Goal: Book appointment/travel/reservation

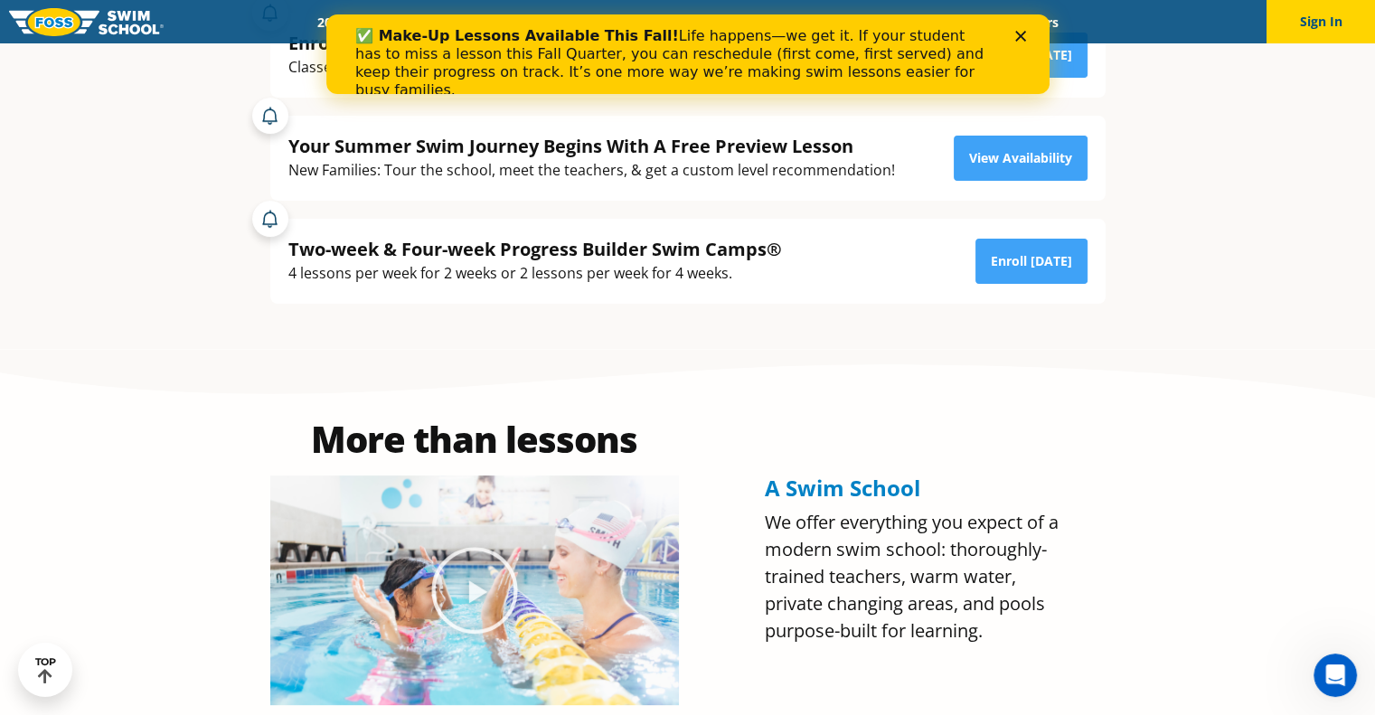
scroll to position [543, 0]
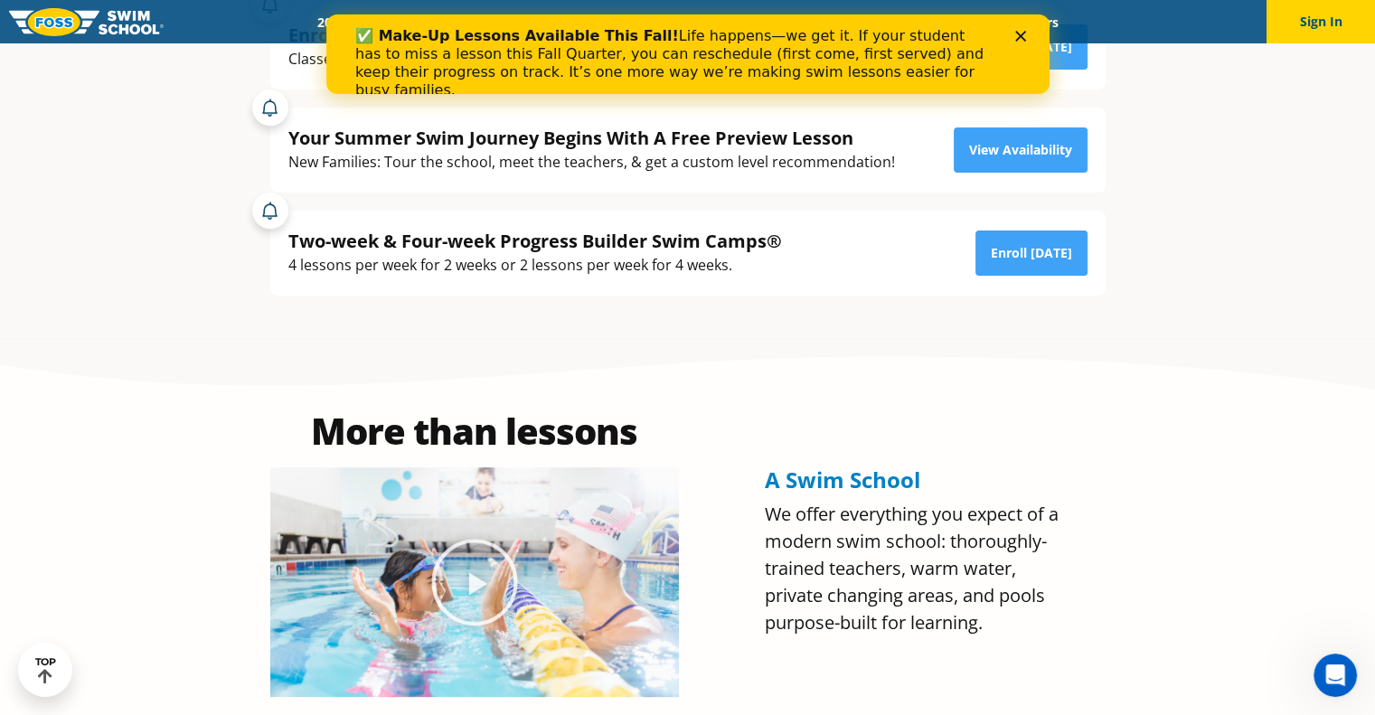
click at [1020, 32] on icon "Close" at bounding box center [1020, 36] width 11 height 11
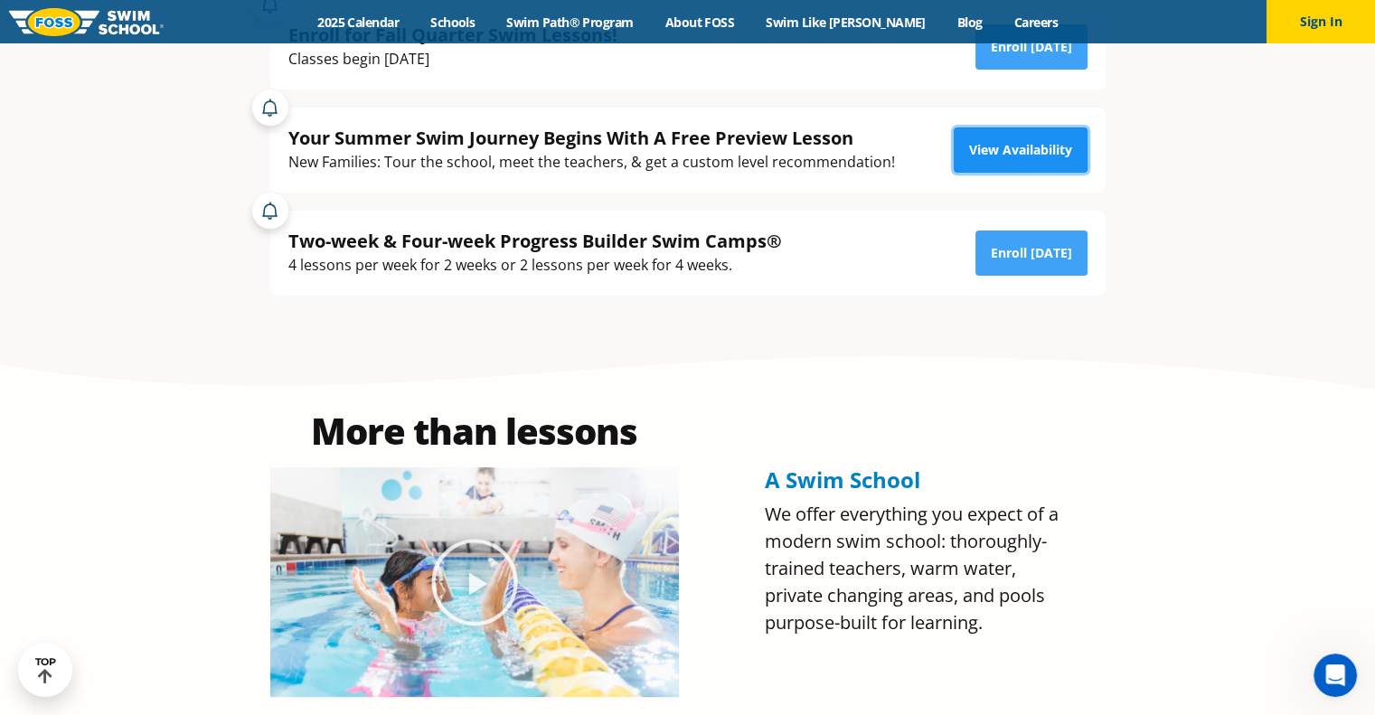
click at [1031, 135] on link "View Availability" at bounding box center [1021, 150] width 134 height 45
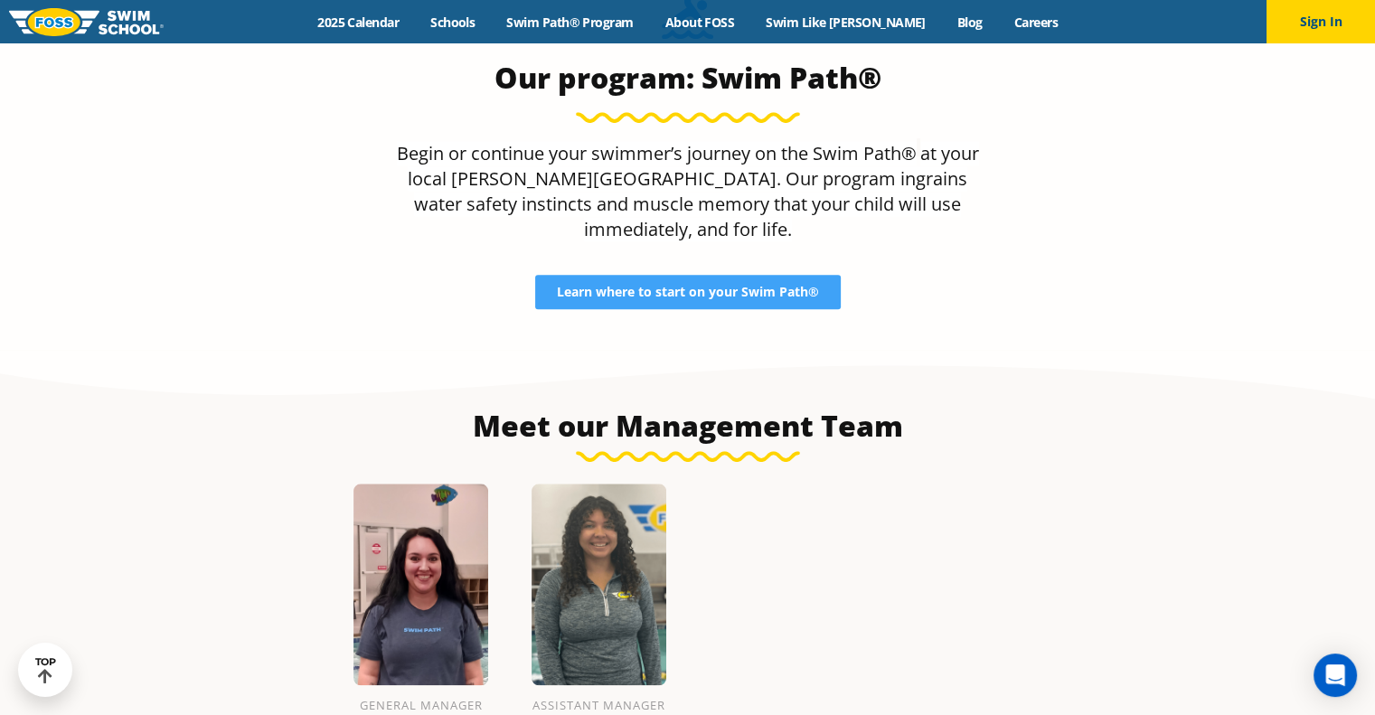
scroll to position [1783, 0]
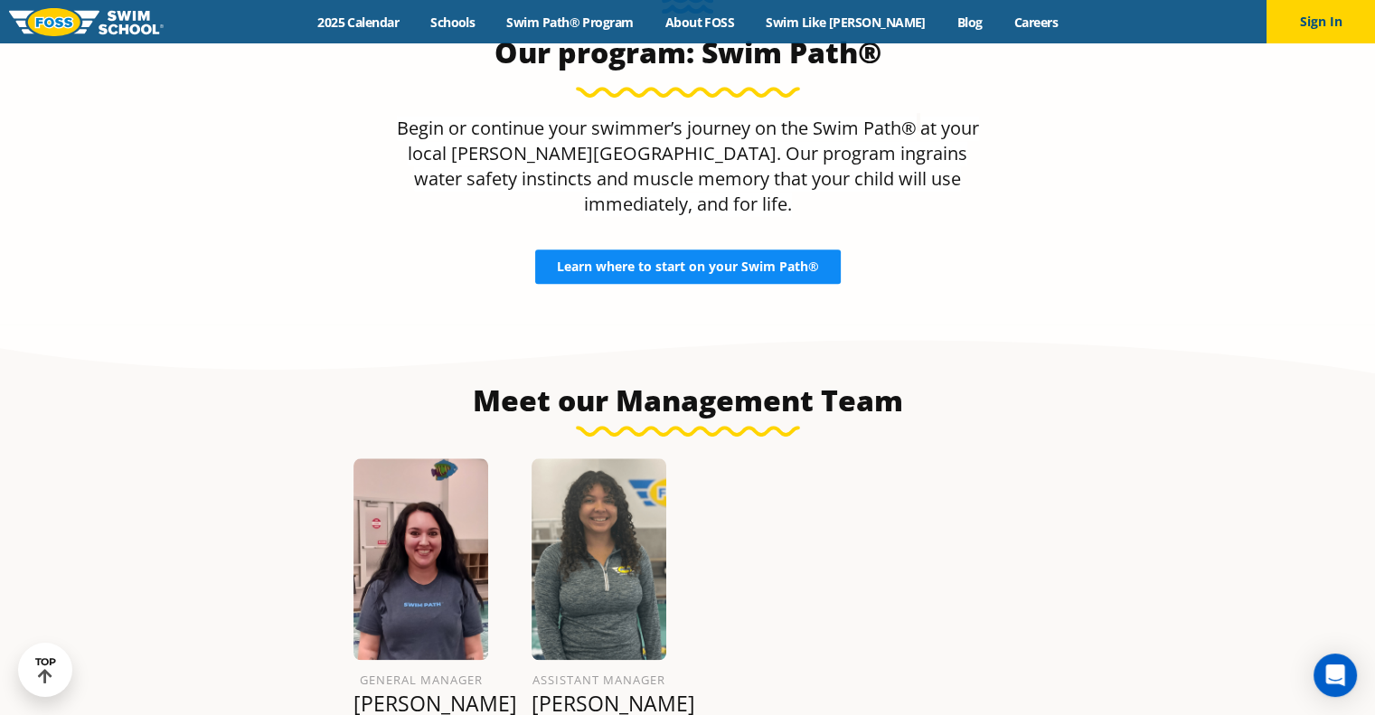
click at [625, 260] on span "Learn where to start on your Swim Path®" at bounding box center [688, 266] width 262 height 13
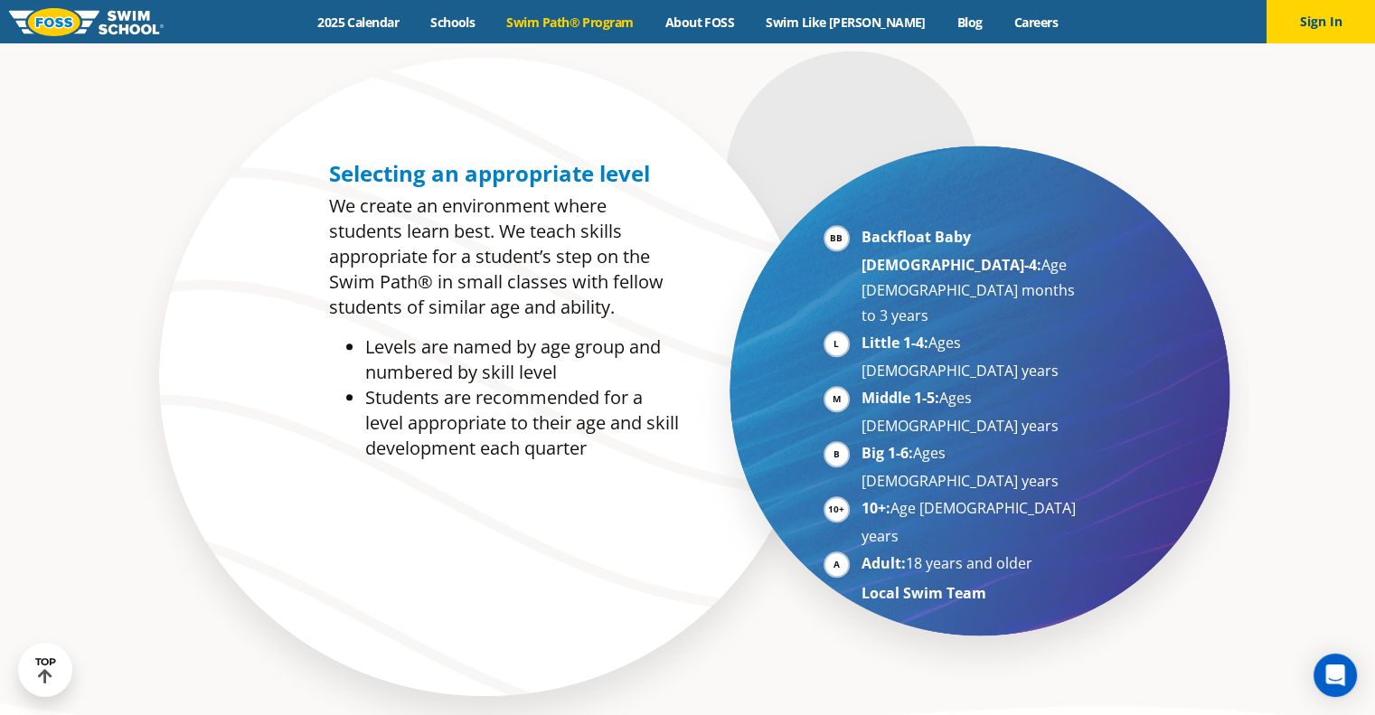
scroll to position [814, 0]
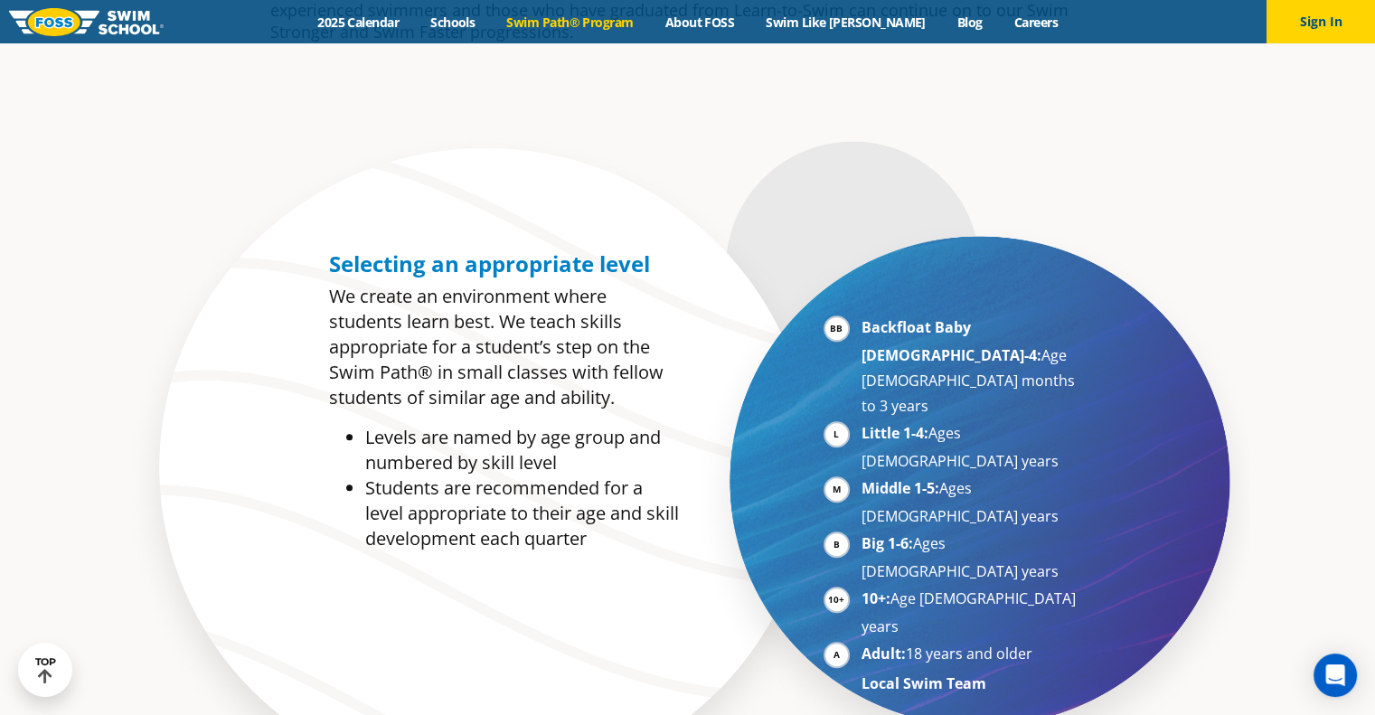
click at [862, 315] on li "Backfloat Baby [DEMOGRAPHIC_DATA]-4: Age [DEMOGRAPHIC_DATA] months to 3 years" at bounding box center [973, 367] width 222 height 104
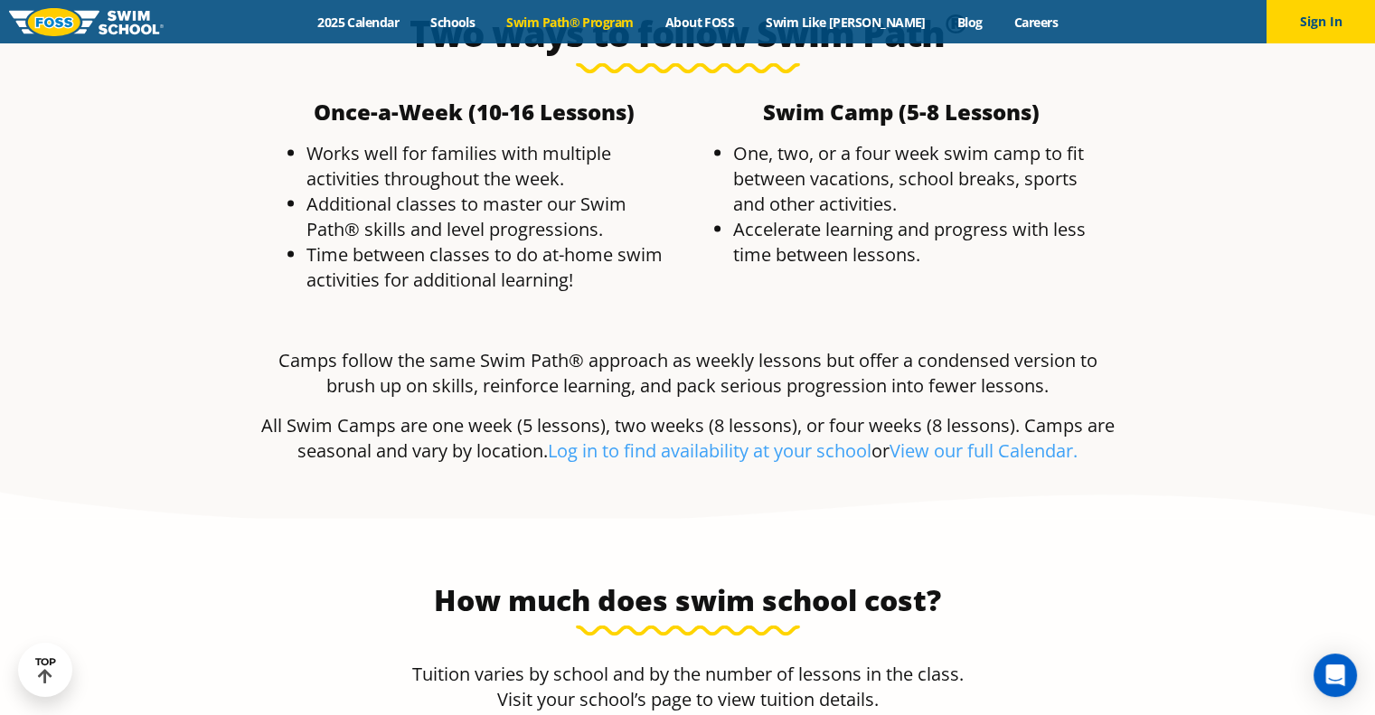
scroll to position [3189, 0]
